Goal: Transaction & Acquisition: Purchase product/service

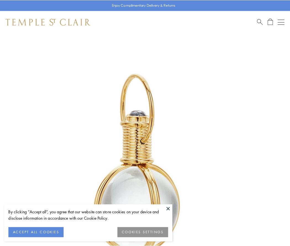
scroll to position [144, 0]
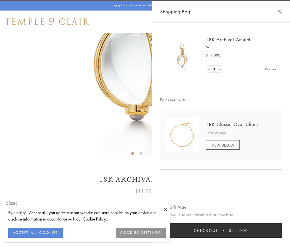
click at [221, 230] on button "Checkout $11,000" at bounding box center [221, 230] width 122 height 14
